Goal: Information Seeking & Learning: Learn about a topic

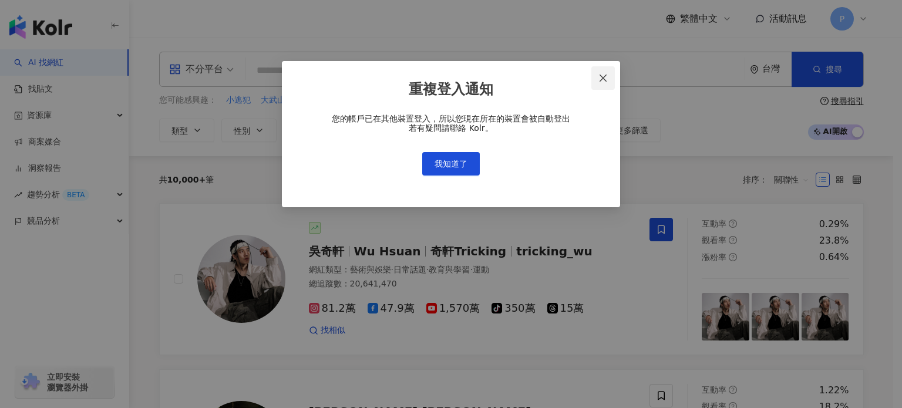
click at [609, 78] on span "Close" at bounding box center [603, 77] width 23 height 9
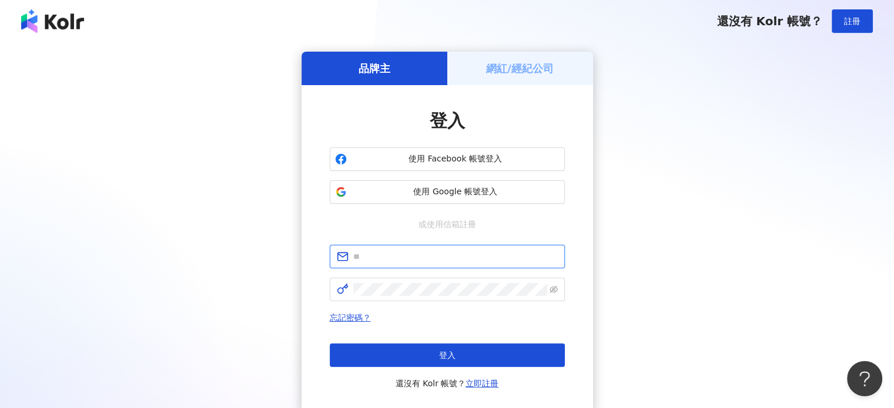
type input "**********"
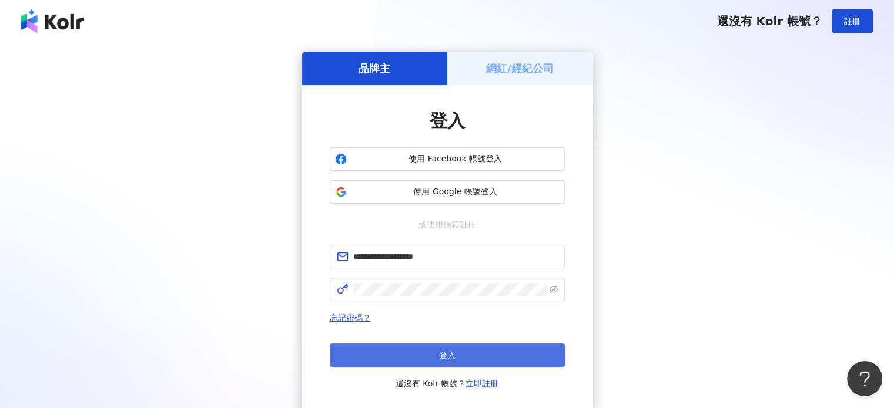
click at [441, 359] on span "登入" at bounding box center [447, 355] width 16 height 9
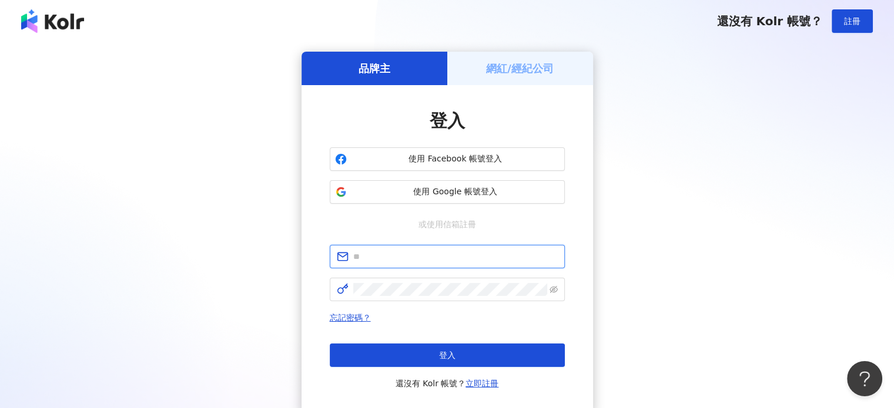
type input "**********"
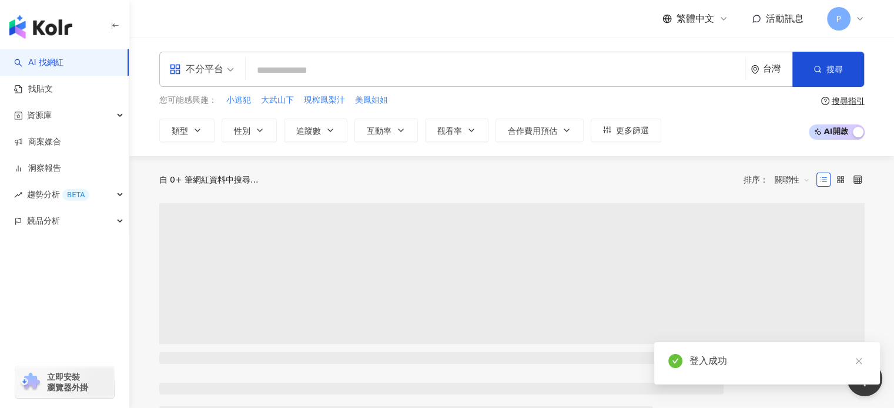
click at [341, 68] on input "search" at bounding box center [495, 70] width 490 height 22
paste input "**********"
type input "**********"
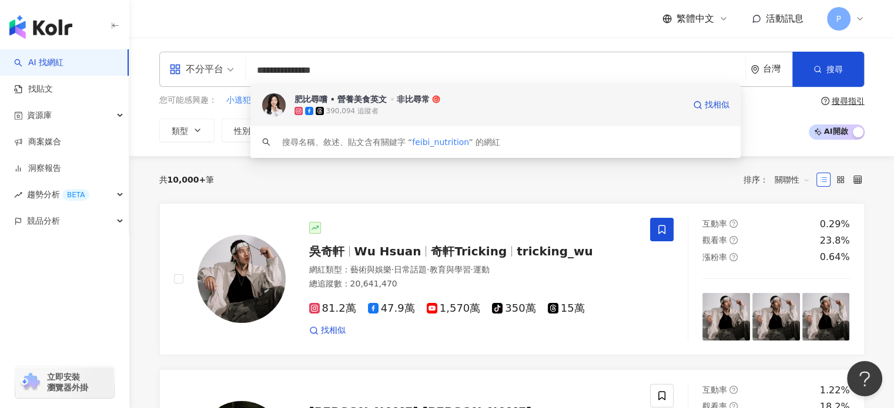
click at [364, 105] on div "肥比尋嚐▪️營養美食英文▫️非比尋常" at bounding box center [361, 99] width 135 height 12
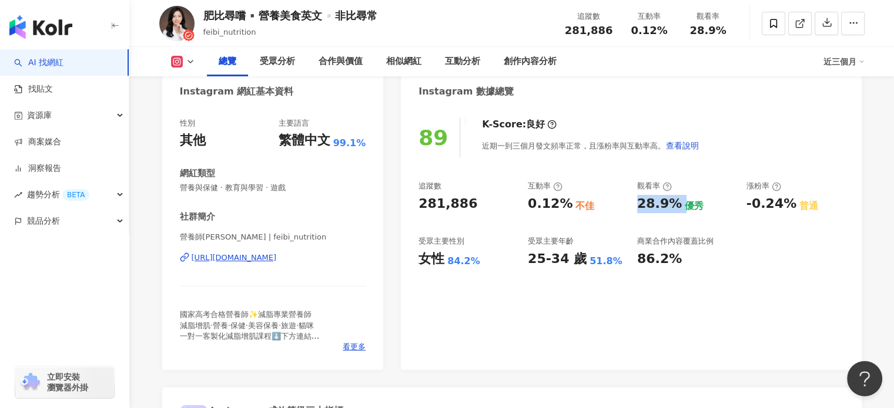
drag, startPoint x: 636, startPoint y: 203, endPoint x: 679, endPoint y: 210, distance: 42.8
click at [679, 210] on div "28.9% 優秀" at bounding box center [686, 204] width 98 height 18
copy div "28.9%"
click at [615, 208] on div "0.12% 不佳" at bounding box center [577, 204] width 98 height 18
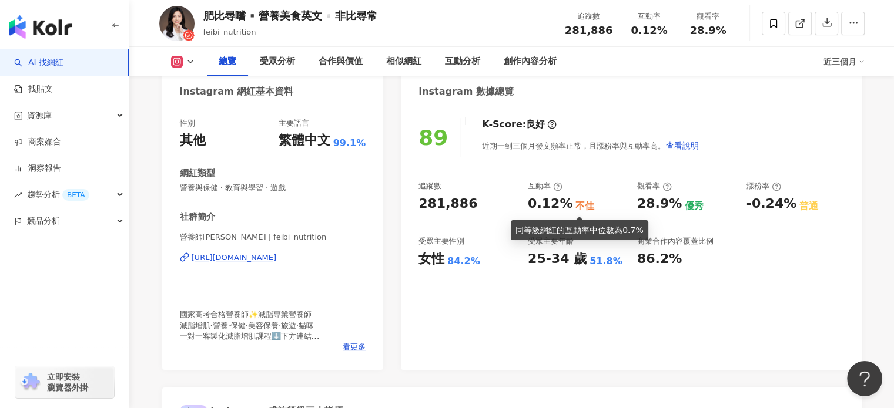
click at [529, 207] on div "0.12%" at bounding box center [550, 204] width 45 height 18
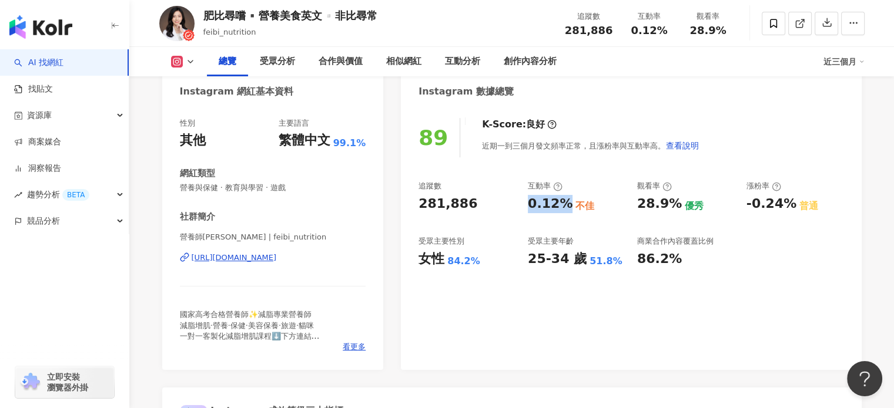
drag, startPoint x: 523, startPoint y: 205, endPoint x: 577, endPoint y: 196, distance: 54.3
click at [566, 208] on div "追蹤數 281,886 互動率 0.12% 不佳 觀看率 28.9% 優秀 漲粉率 -0.24% 普通 受眾主要性別 女性 84.2% 受眾主要年齡 25-3…" at bounding box center [630, 224] width 425 height 87
copy div "0.12%"
drag, startPoint x: 571, startPoint y: 300, endPoint x: 548, endPoint y: 298, distance: 23.0
click at [571, 300] on div "89 K-Score : 良好 近期一到三個月發文頻率正常，且漲粉率與互動率高。 查看說明 追蹤數 281,886 互動率 0.12% 不佳 觀看率 28.9…" at bounding box center [631, 238] width 460 height 264
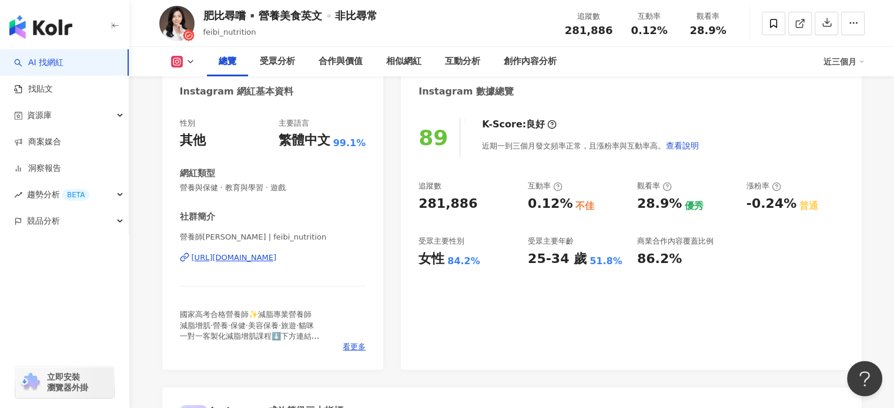
click at [592, 318] on div "89 K-Score : 良好 近期一到三個月發文頻率正常，且漲粉率與互動率高。 查看說明 追蹤數 281,886 互動率 0.12% 不佳 觀看率 28.9…" at bounding box center [631, 238] width 460 height 264
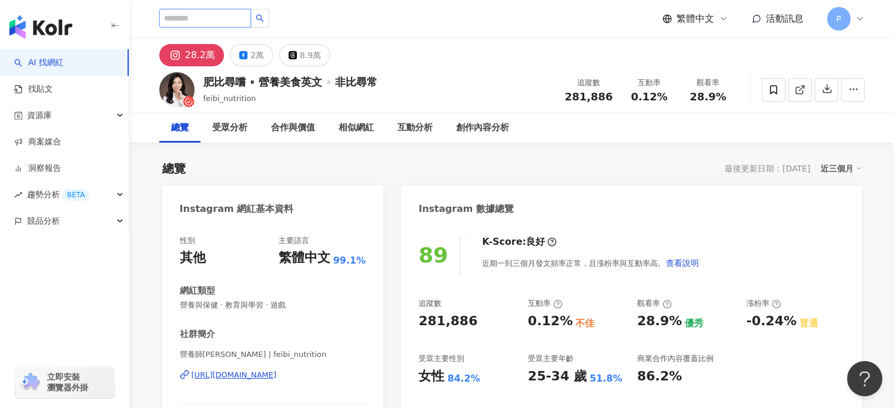
click at [251, 24] on input "search" at bounding box center [205, 18] width 92 height 19
paste input "**********"
type input "**********"
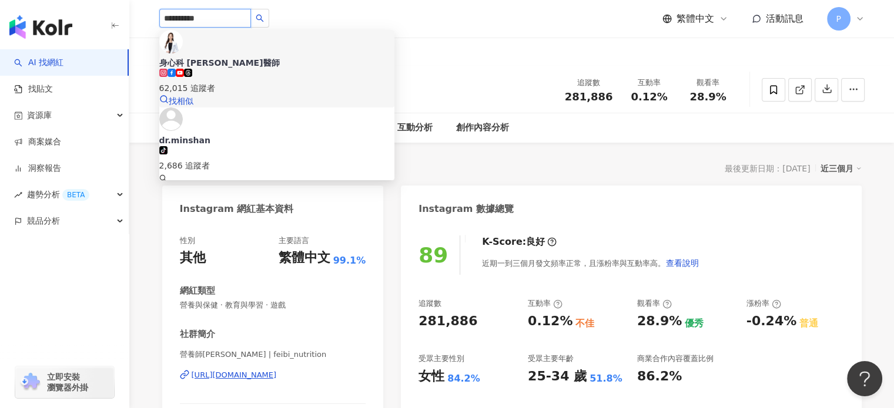
click at [266, 82] on div "62,015 追蹤者" at bounding box center [276, 88] width 235 height 13
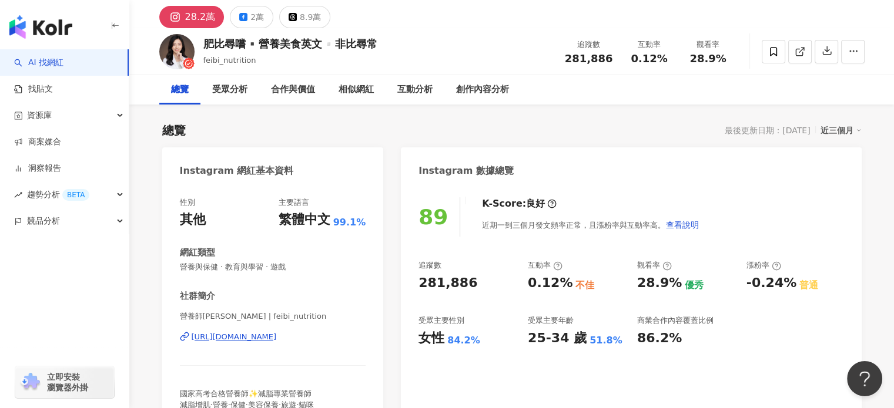
scroll to position [59, 0]
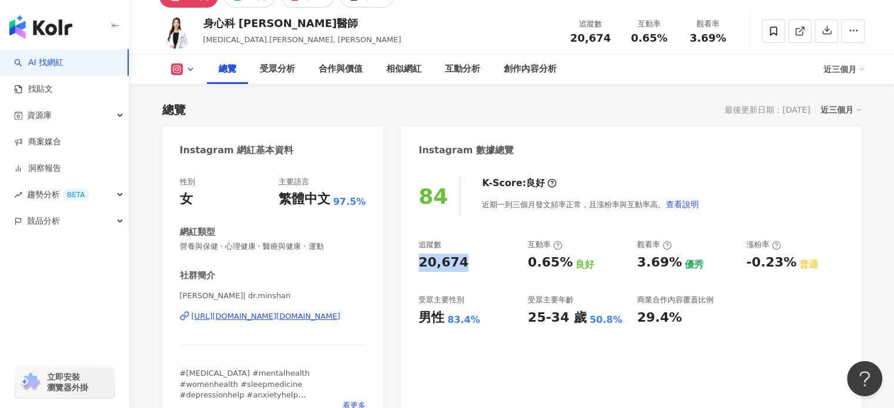
drag, startPoint x: 470, startPoint y: 260, endPoint x: 394, endPoint y: 261, distance: 75.8
copy div "20,674"
drag, startPoint x: 360, startPoint y: 119, endPoint x: 362, endPoint y: 105, distance: 14.4
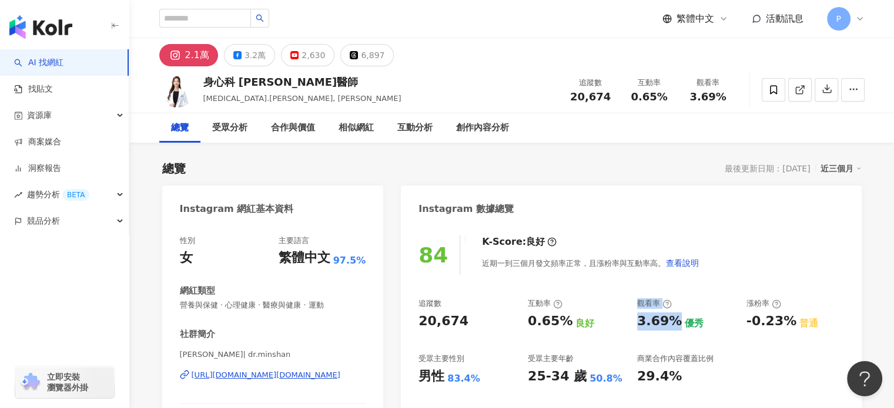
drag, startPoint x: 618, startPoint y: 325, endPoint x: 673, endPoint y: 324, distance: 54.6
click at [673, 324] on div "追蹤數 20,674 互動率 0.65% 良好 觀看率 3.69% 優秀 漲粉率 -0.23% 普通 受眾主要性別 男性 83.4% 受眾主要年齡 25-34…" at bounding box center [630, 341] width 425 height 87
click at [663, 330] on div "3.69%" at bounding box center [659, 322] width 45 height 18
click at [677, 324] on div "3.69% 優秀" at bounding box center [686, 322] width 98 height 18
drag, startPoint x: 675, startPoint y: 320, endPoint x: 630, endPoint y: 326, distance: 45.6
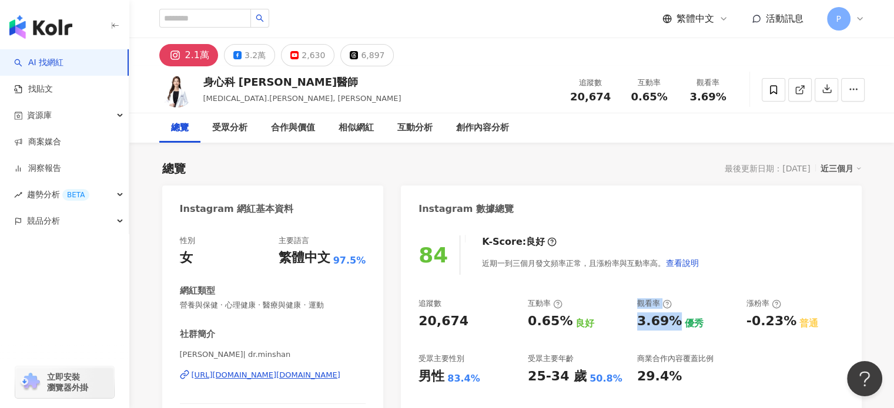
click at [630, 326] on div "追蹤數 20,674 互動率 0.65% 良好 觀看率 3.69% 優秀 漲粉率 -0.23% 普通 受眾主要性別 男性 83.4% 受眾主要年齡 25-34…" at bounding box center [630, 341] width 425 height 87
copy div "良好 觀看率 3.69%"
click at [693, 310] on div "觀看率 3.69% 優秀" at bounding box center [686, 314] width 98 height 32
drag, startPoint x: 638, startPoint y: 321, endPoint x: 672, endPoint y: 324, distance: 34.3
click at [672, 324] on div "3.69%" at bounding box center [659, 322] width 45 height 18
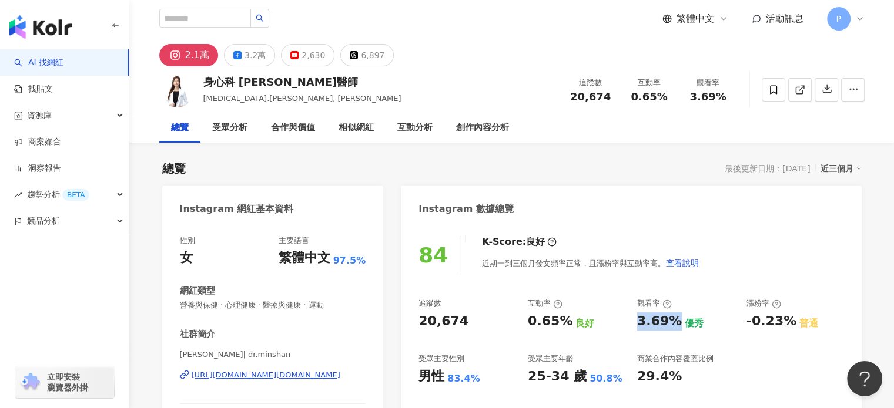
copy div "3.69%"
drag, startPoint x: 519, startPoint y: 334, endPoint x: 526, endPoint y: 328, distance: 9.2
click at [519, 334] on div "追蹤數 20,674 互動率 0.65% 良好 觀看率 3.69% 優秀 漲粉率 -0.23% 普通 受眾主要性別 男性 83.4% 受眾主要年齡 25-34…" at bounding box center [630, 341] width 425 height 87
drag, startPoint x: 525, startPoint y: 324, endPoint x: 569, endPoint y: 324, distance: 43.5
click at [569, 324] on div "追蹤數 20,674 互動率 0.65% 良好 觀看率 3.69% 優秀 漲粉率 -0.23% 普通 受眾主要性別 男性 83.4% 受眾主要年齡 25-34…" at bounding box center [630, 341] width 425 height 87
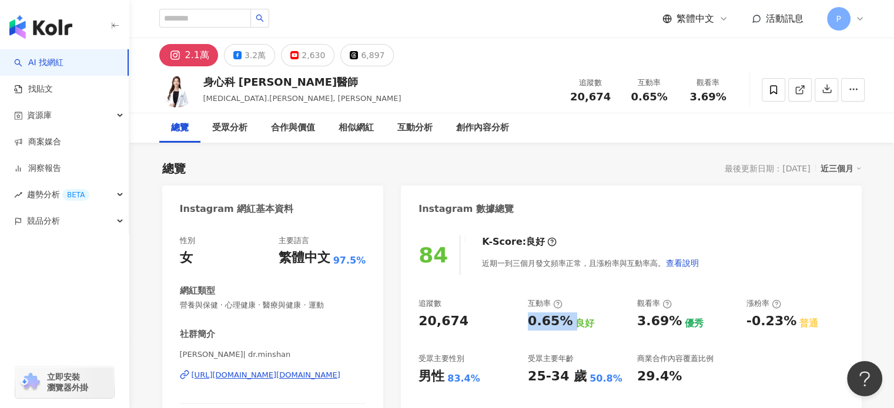
copy div "0.65%"
click at [599, 350] on div "追蹤數 20,674 互動率 0.65% 良好 觀看率 3.69% 優秀 漲粉率 -0.23% 普通 受眾主要性別 男性 83.4% 受眾主要年齡 25-34…" at bounding box center [630, 341] width 425 height 87
click at [214, 22] on input "search" at bounding box center [205, 18] width 92 height 19
paste input "*********"
type input "*********"
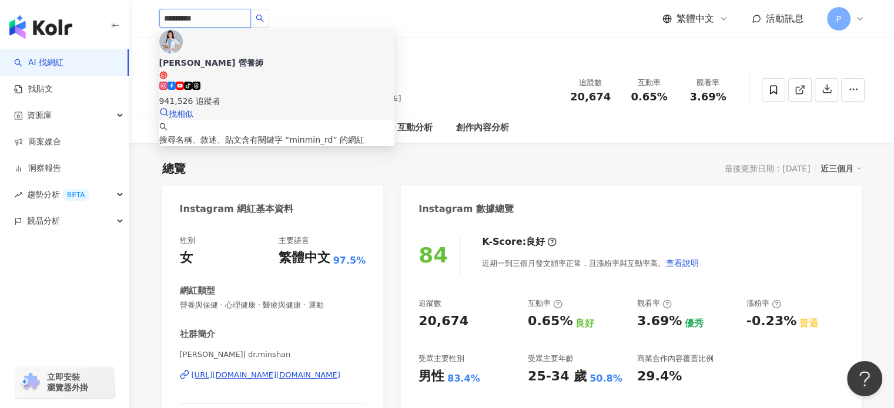
click at [236, 57] on div "高敏敏 營養師" at bounding box center [276, 63] width 235 height 12
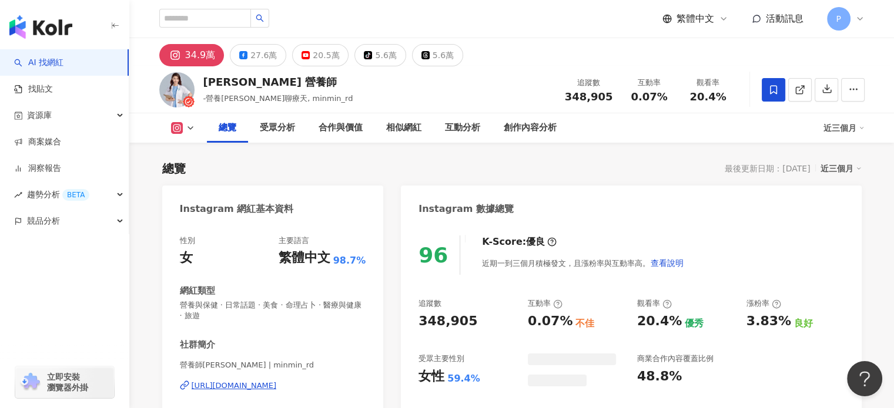
scroll to position [59, 0]
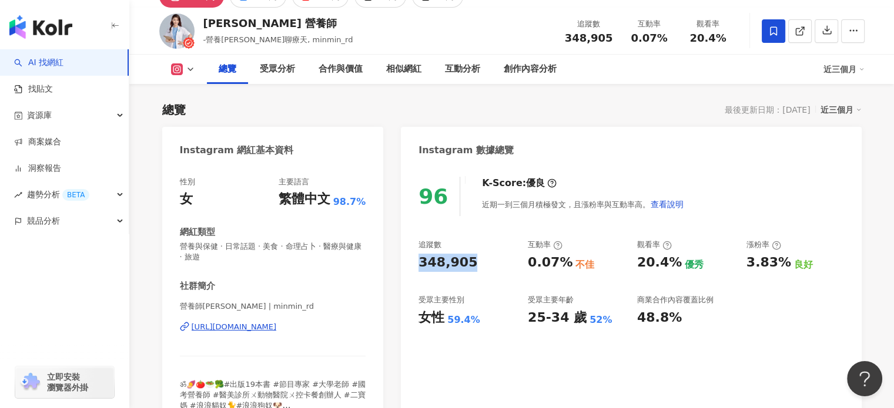
drag, startPoint x: 472, startPoint y: 264, endPoint x: 415, endPoint y: 271, distance: 58.0
click at [415, 271] on div "96 K-Score : 優良 近期一到三個月積極發文，且漲粉率與互動率高。 查看說明 追蹤數 348,905 互動率 0.07% 不佳 觀看率 20.4% …" at bounding box center [631, 302] width 460 height 274
copy div "348,905"
click at [579, 234] on div "96 K-Score : 優良 近期一到三個月積極發文，且漲粉率與互動率高。 查看說明 追蹤數 348,905 互動率 0.07% 不佳 觀看率 20.4% …" at bounding box center [631, 302] width 460 height 274
drag, startPoint x: 519, startPoint y: 265, endPoint x: 573, endPoint y: 265, distance: 54.0
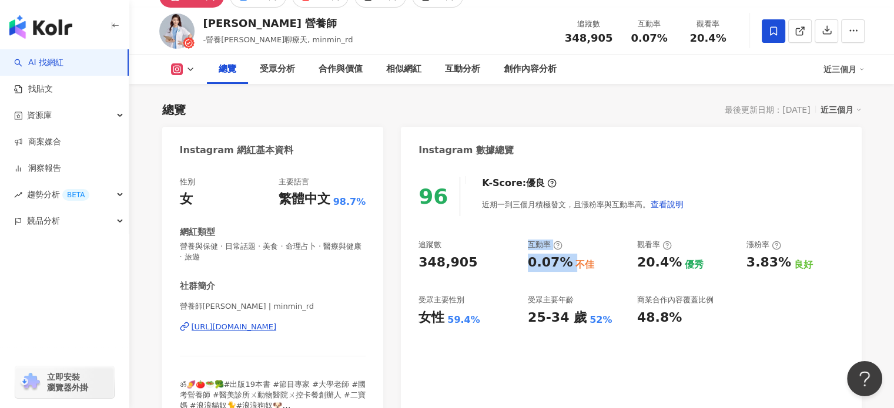
click at [573, 265] on div "追蹤數 348,905 互動率 0.07% 不佳 觀看率 20.4% 優秀 漲粉率 3.83% 良好 受眾主要性別 女性 59.4% 受眾主要年齡 25-34…" at bounding box center [630, 283] width 425 height 87
click at [565, 268] on div "0.07%" at bounding box center [550, 263] width 45 height 18
drag, startPoint x: 566, startPoint y: 263, endPoint x: 526, endPoint y: 258, distance: 40.2
click at [526, 258] on div "追蹤數 348,905 互動率 0.07% 不佳 觀看率 20.4% 優秀 漲粉率 3.83% 良好 受眾主要性別 女性 59.4% 受眾主要年齡 25-34…" at bounding box center [630, 283] width 425 height 87
copy div "0.07%"
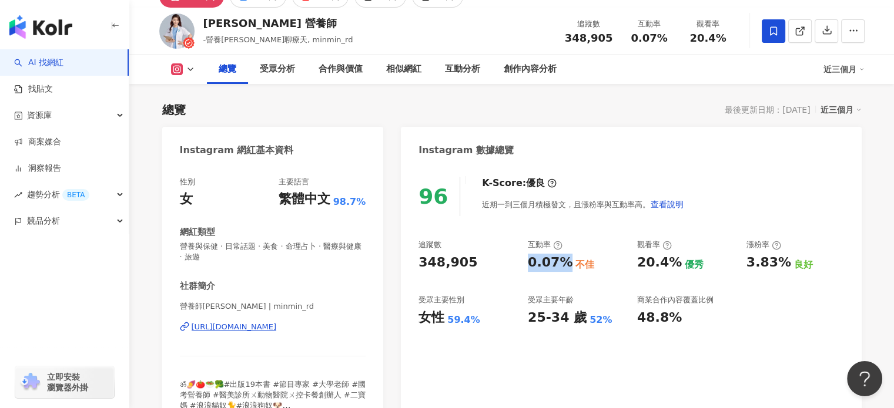
click at [726, 223] on div "96 K-Score : 優良 近期一到三個月積極發文，且漲粉率與互動率高。 查看說明 追蹤數 348,905 互動率 0.07% 不佳 觀看率 20.4% …" at bounding box center [631, 302] width 460 height 274
drag, startPoint x: 633, startPoint y: 264, endPoint x: 674, endPoint y: 268, distance: 41.4
click at [674, 268] on div "追蹤數 348,905 互動率 0.07% 不佳 觀看率 20.4% 優秀 漲粉率 3.83% 良好 受眾主要性別 女性 59.4% 受眾主要年齡 25-34…" at bounding box center [630, 283] width 425 height 87
copy div "20.4%"
click at [540, 273] on div "追蹤數 348,905 互動率 0.07% 不佳 觀看率 20.4% 優秀 漲粉率 3.83% 良好 受眾主要性別 女性 59.4% 受眾主要年齡 25-34…" at bounding box center [630, 283] width 425 height 87
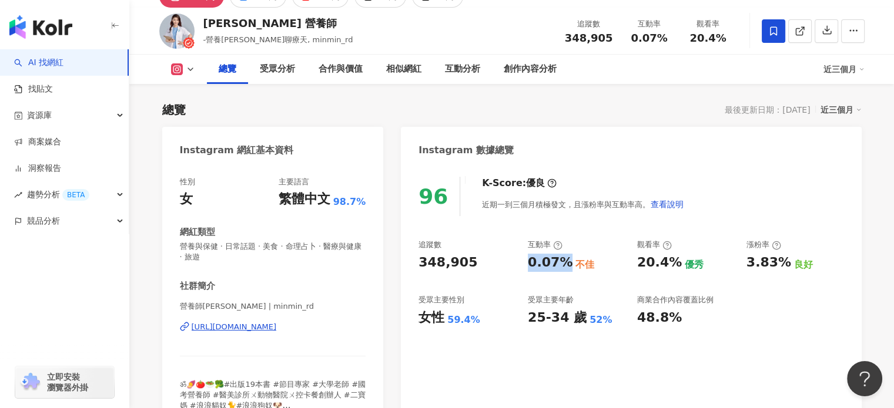
drag, startPoint x: 525, startPoint y: 266, endPoint x: 565, endPoint y: 267, distance: 40.6
click at [565, 267] on div "追蹤數 348,905 互動率 0.07% 不佳 觀看率 20.4% 優秀 漲粉率 3.83% 良好 受眾主要性別 女性 59.4% 受眾主要年齡 25-34…" at bounding box center [630, 283] width 425 height 87
copy div "0.07%"
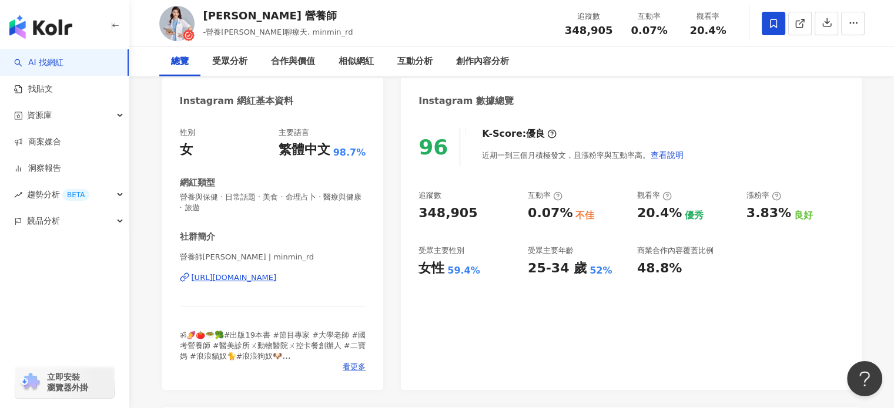
scroll to position [0, 0]
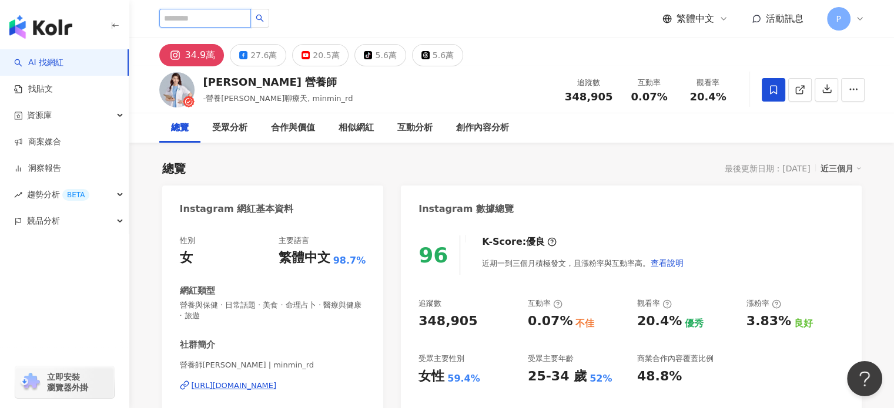
click at [234, 26] on input "search" at bounding box center [205, 18] width 92 height 19
paste input "******"
type input "******"
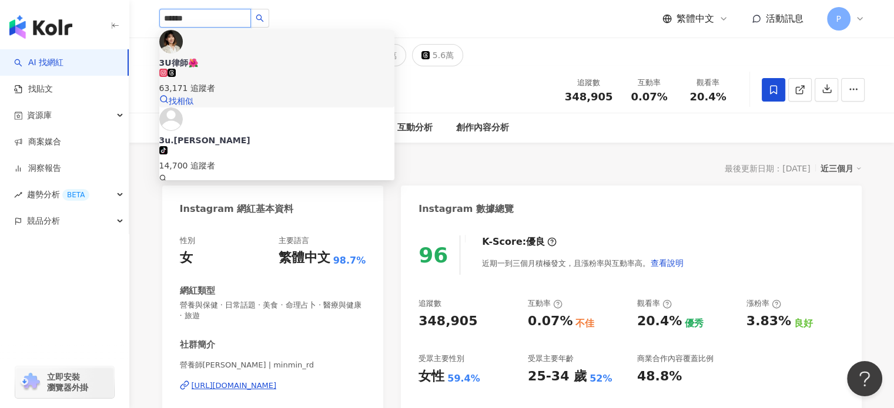
click at [202, 57] on div "3U律師🌺" at bounding box center [276, 63] width 235 height 12
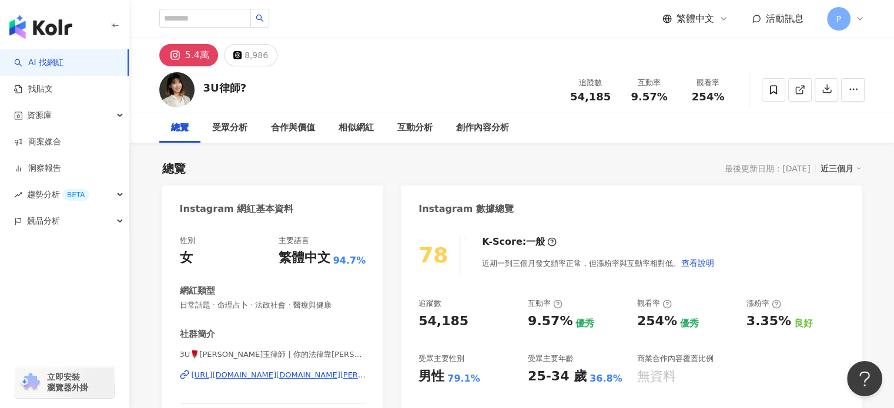
click at [462, 324] on div "54,185" at bounding box center [467, 322] width 98 height 18
drag, startPoint x: 525, startPoint y: 321, endPoint x: 568, endPoint y: 328, distance: 43.5
click at [568, 328] on div "追蹤數 54,185 互動率 9.57% 優秀 觀看率 254% 優秀 漲粉率 3.35% 良好 受眾主要性別 男性 79.1% 受眾主要年齡 25-34 歲…" at bounding box center [630, 341] width 425 height 87
copy div "9.57%"
click at [638, 328] on div "254%" at bounding box center [657, 322] width 40 height 18
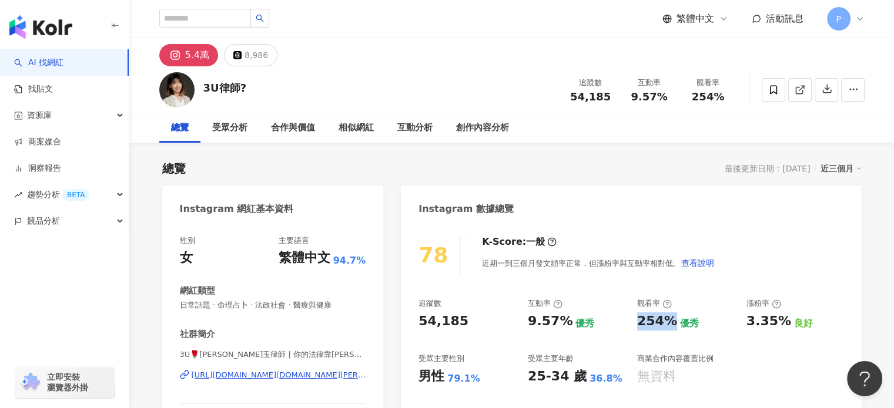
drag, startPoint x: 635, startPoint y: 324, endPoint x: 670, endPoint y: 325, distance: 34.7
click at [670, 325] on div "追蹤數 54,185 互動率 9.57% 優秀 觀看率 254% 優秀 漲粉率 3.35% 良好 受眾主要性別 男性 79.1% 受眾主要年齡 25-34 歲…" at bounding box center [630, 341] width 425 height 87
copy div "254%"
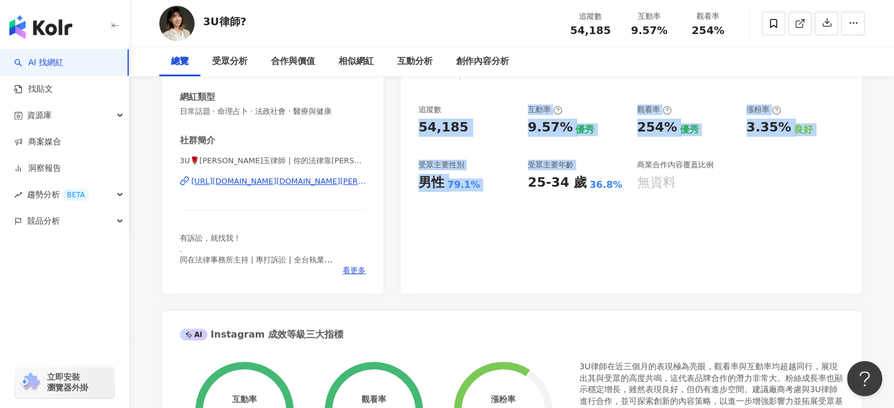
drag, startPoint x: 526, startPoint y: 267, endPoint x: 538, endPoint y: 274, distance: 13.7
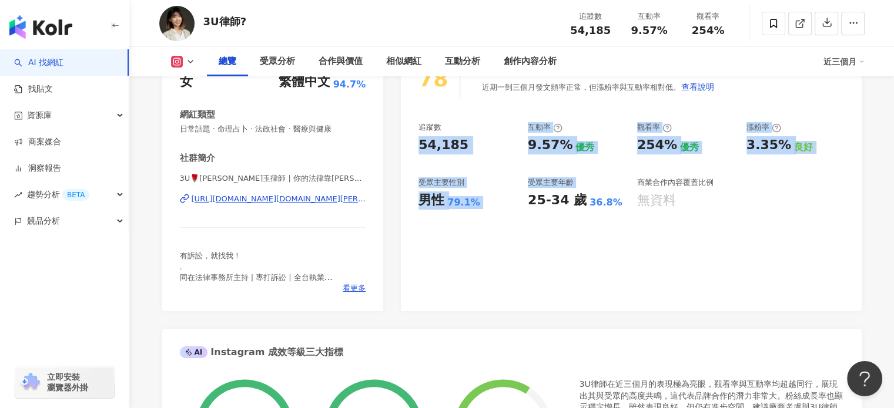
scroll to position [117, 0]
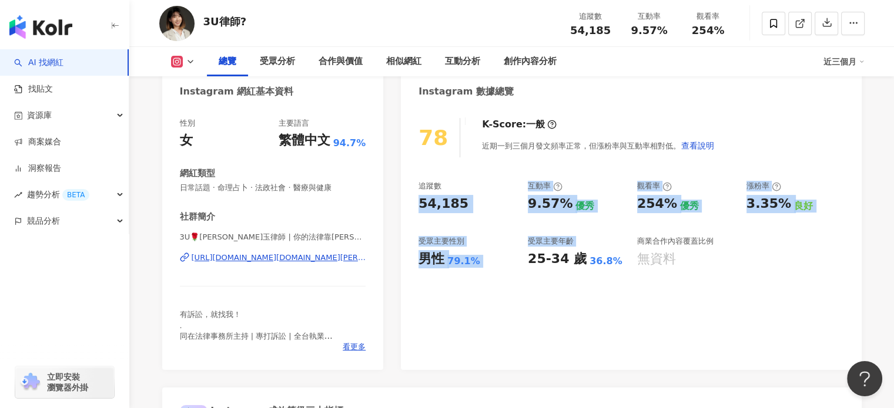
click at [612, 210] on div "9.57% 優秀" at bounding box center [577, 204] width 98 height 18
